Goal: Information Seeking & Learning: Learn about a topic

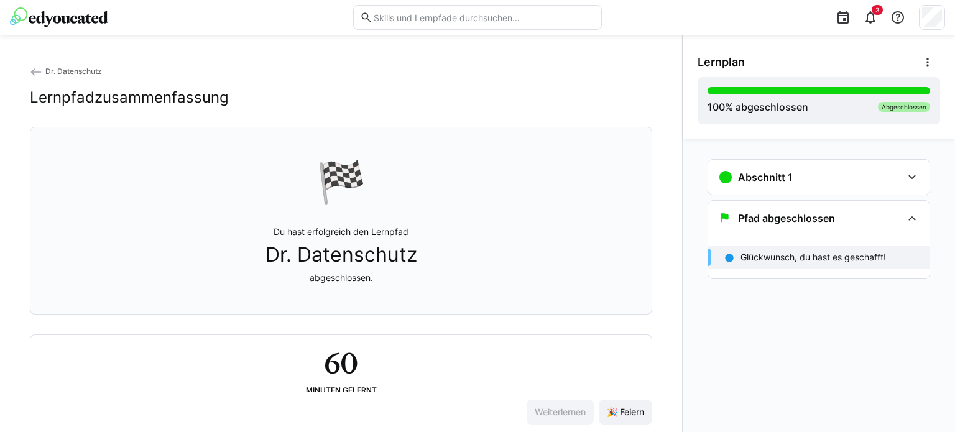
click at [60, 17] on img at bounding box center [59, 17] width 98 height 20
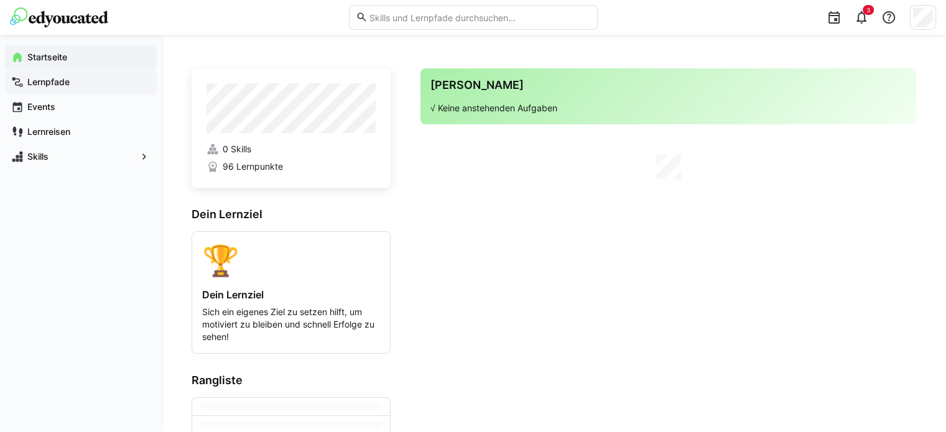
click at [72, 81] on span "Lernpfade" at bounding box center [87, 82] width 125 height 12
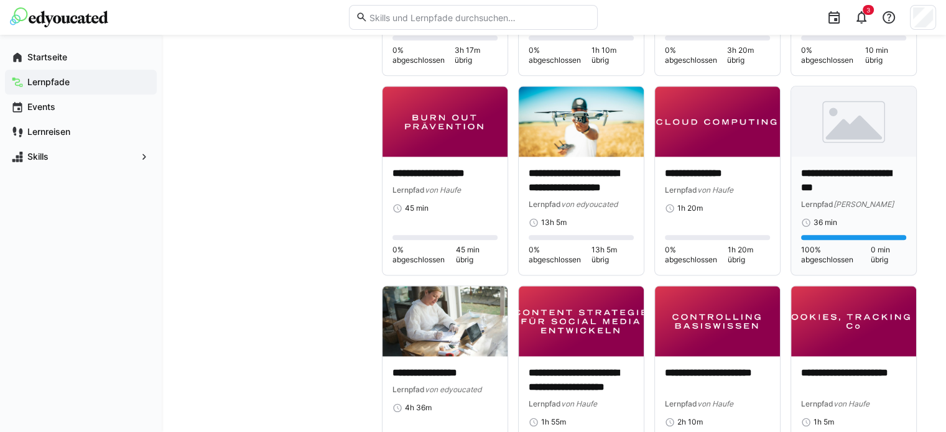
scroll to position [1492, 0]
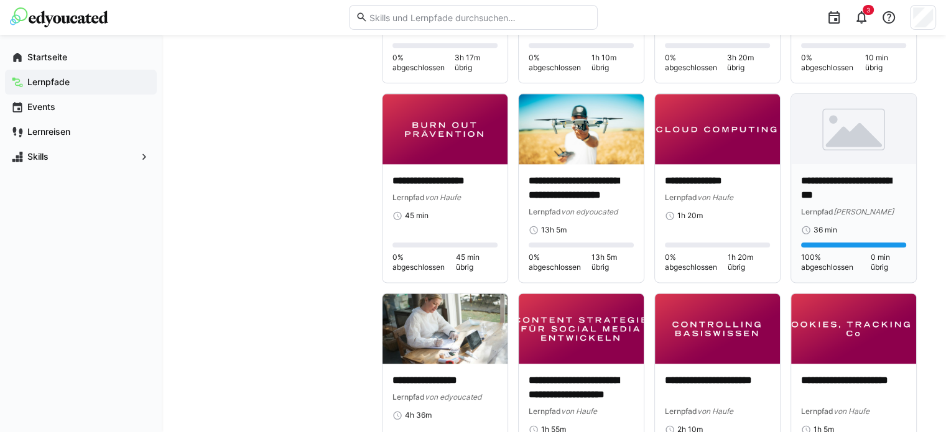
click at [870, 228] on div "36 min" at bounding box center [853, 230] width 105 height 10
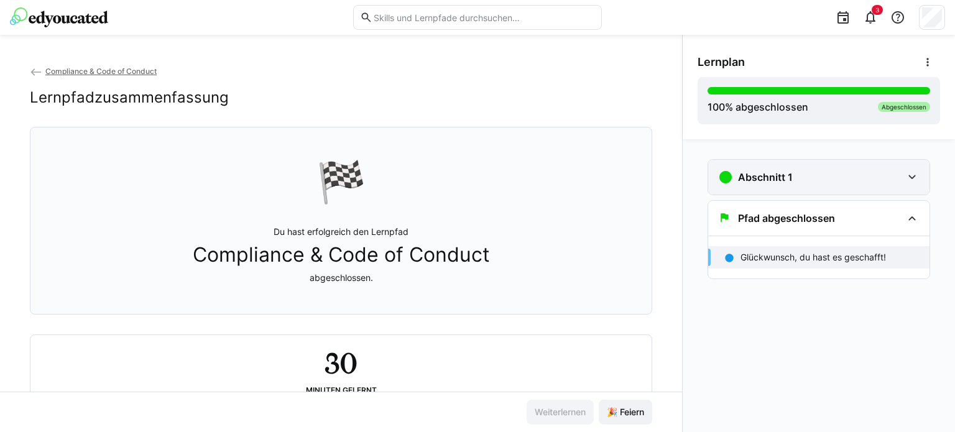
click at [900, 167] on div "Abschnitt 1" at bounding box center [818, 177] width 221 height 35
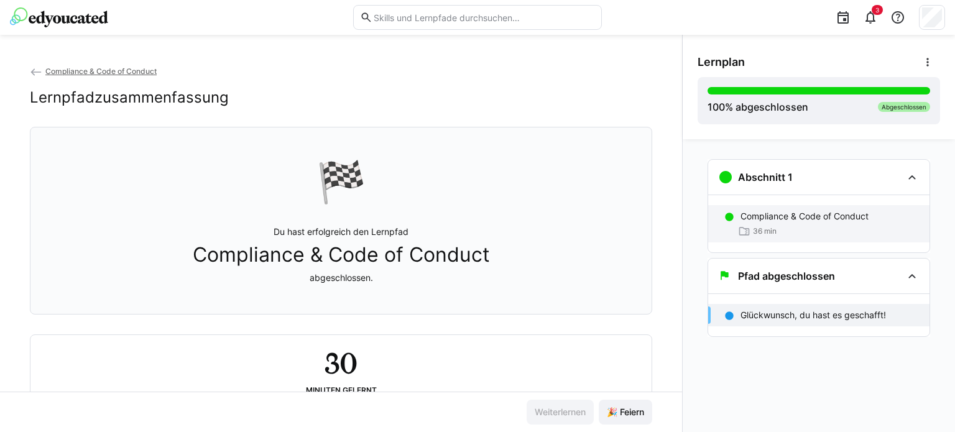
click at [824, 208] on div "Compliance & Code of Conduct 36 min" at bounding box center [818, 223] width 221 height 37
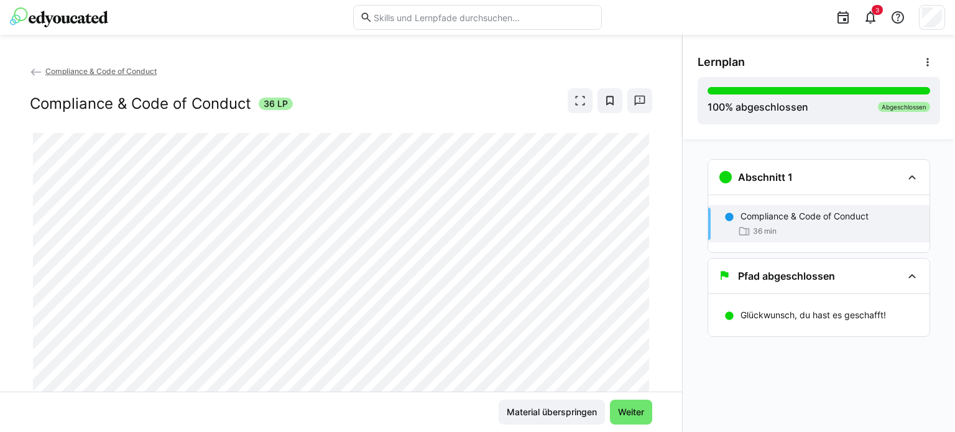
scroll to position [39, 0]
